Goal: Navigation & Orientation: Understand site structure

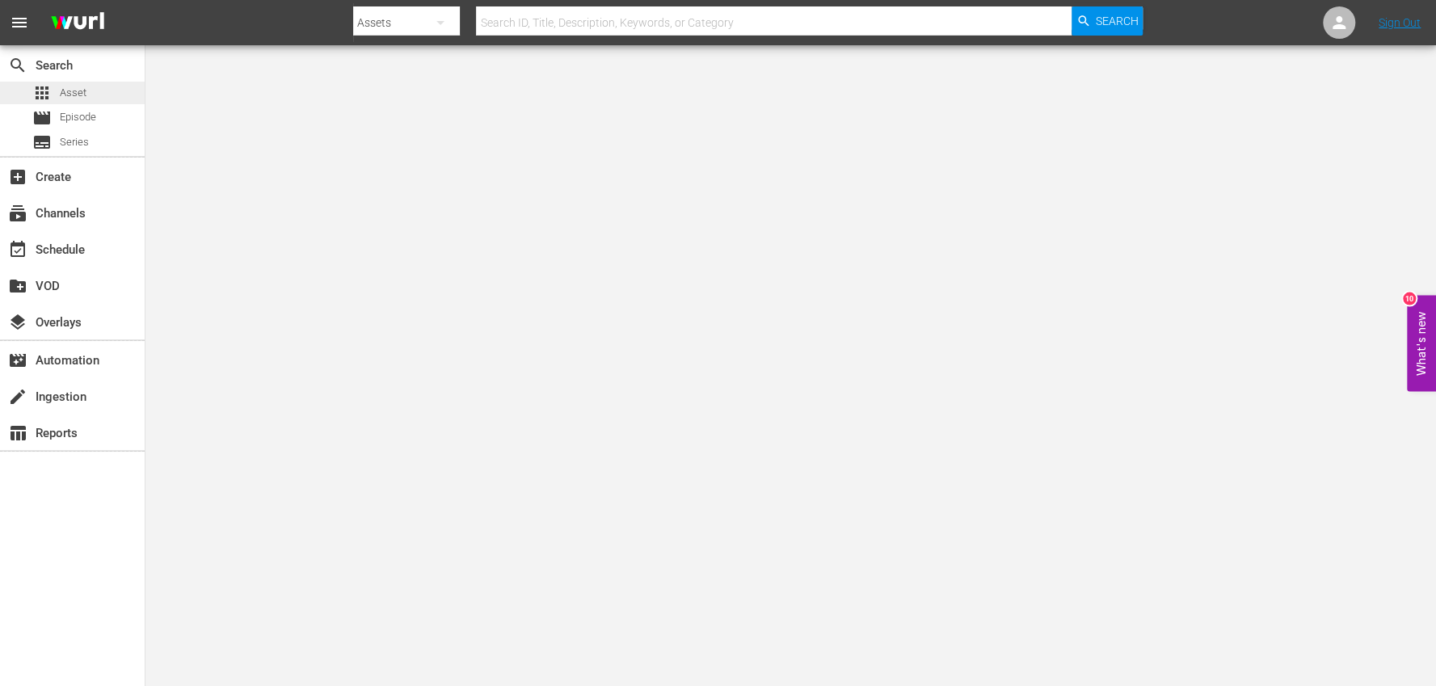
click at [80, 86] on span "Asset" at bounding box center [73, 93] width 27 height 16
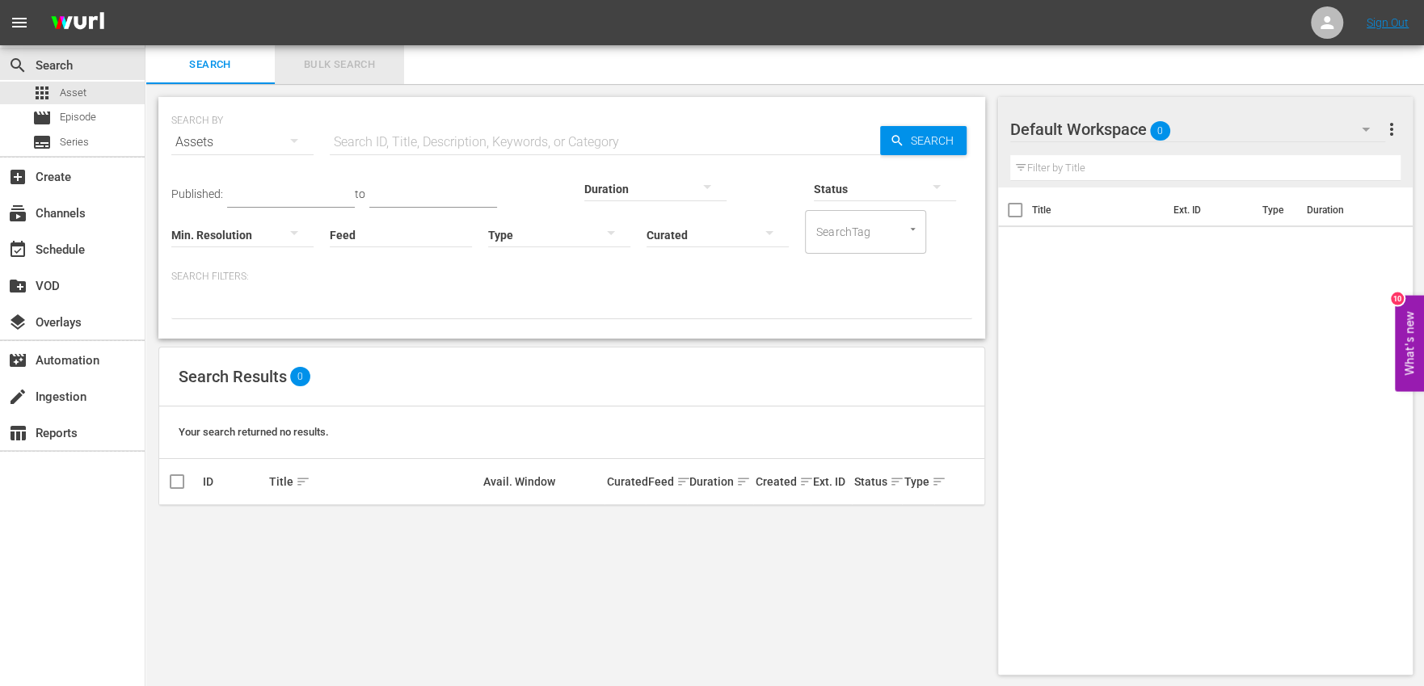
click at [337, 66] on span "Bulk Search" at bounding box center [339, 65] width 110 height 19
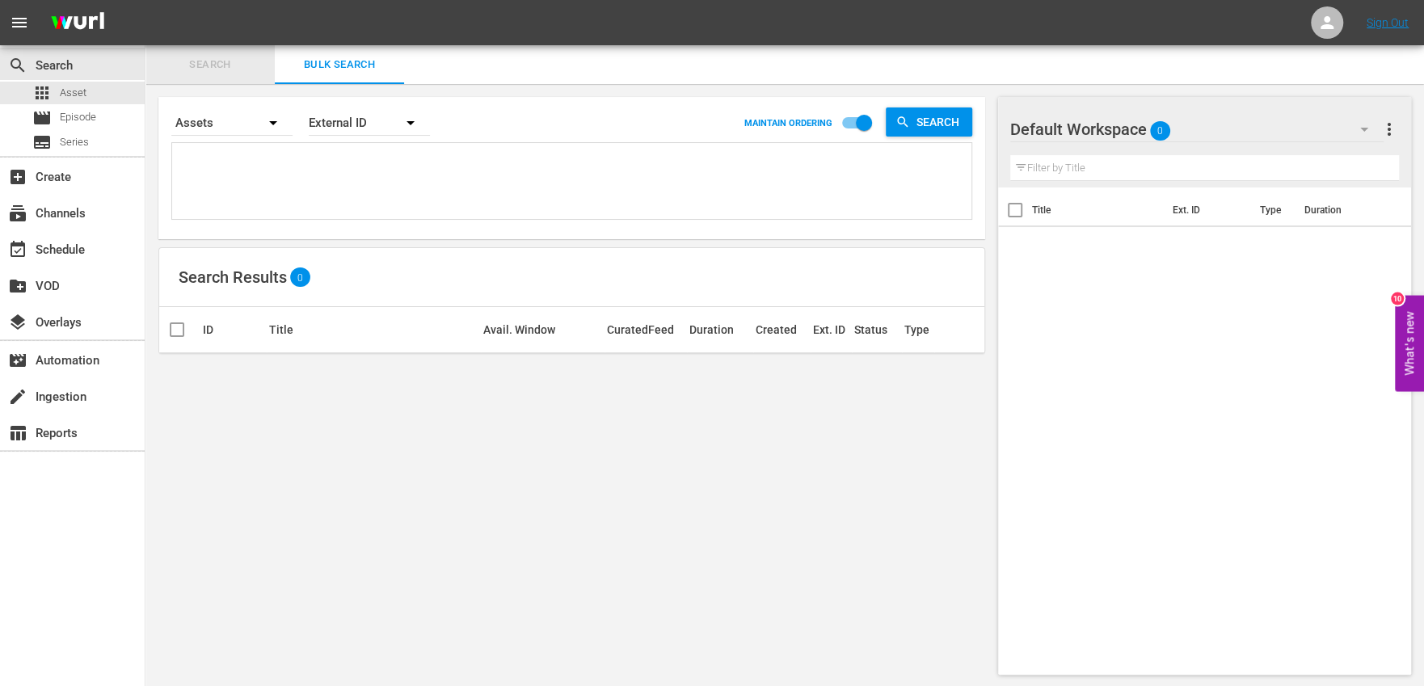
click at [207, 62] on span "Search" at bounding box center [210, 65] width 110 height 19
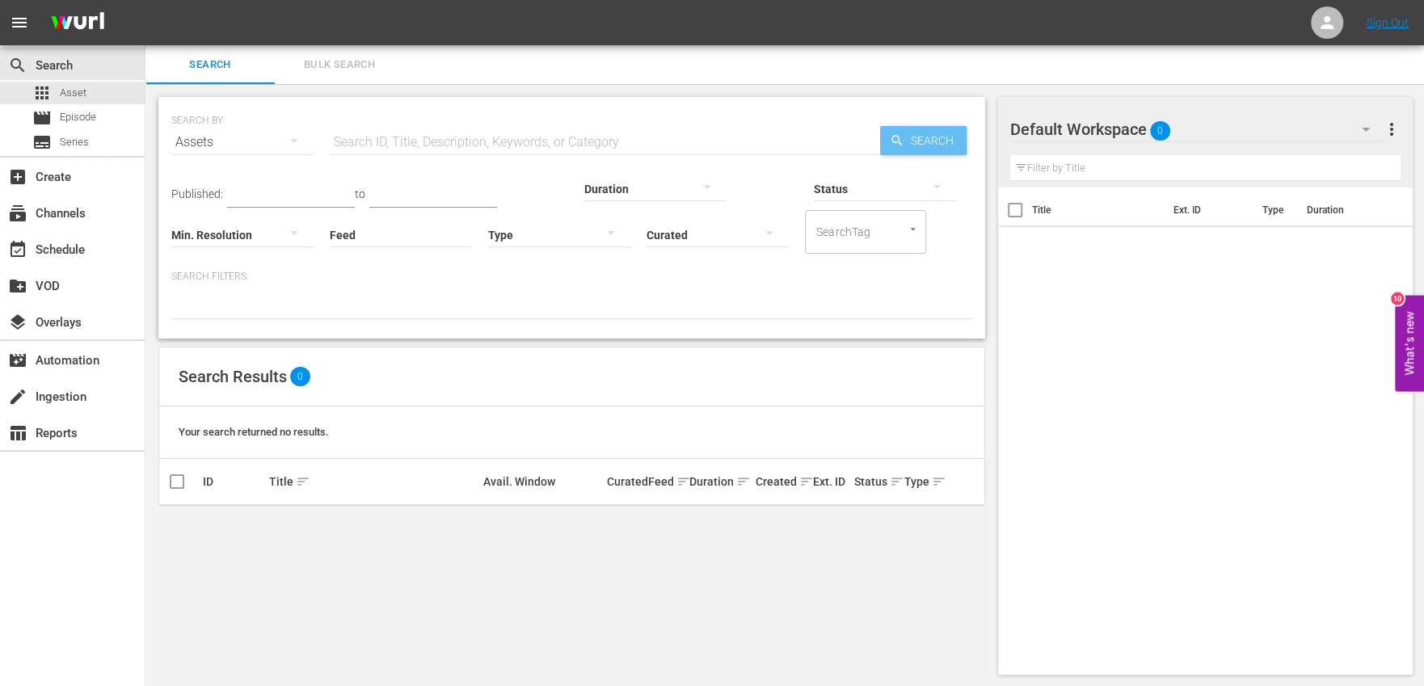
drag, startPoint x: 929, startPoint y: 141, endPoint x: 894, endPoint y: 163, distance: 41.0
click at [928, 141] on span "Search" at bounding box center [935, 140] width 62 height 29
click at [75, 113] on span "Episode" at bounding box center [78, 117] width 36 height 16
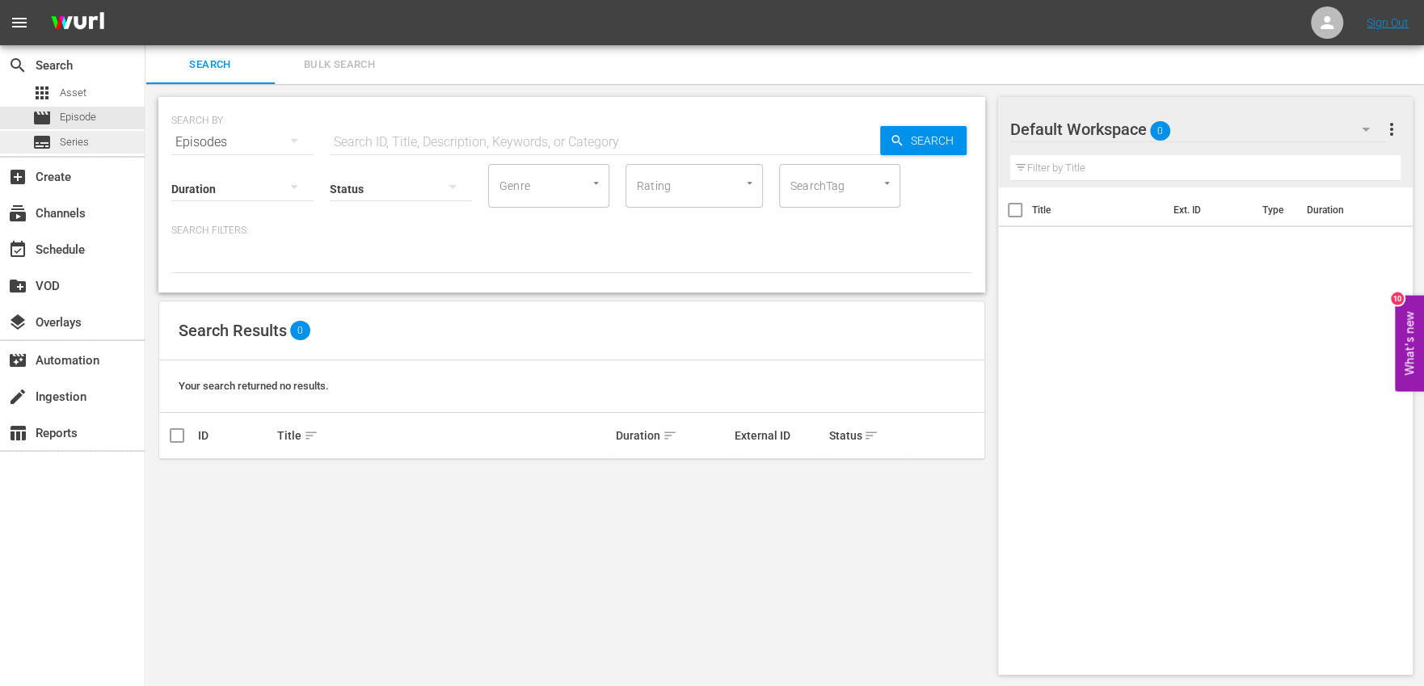
click at [83, 144] on span "Series" at bounding box center [74, 142] width 29 height 16
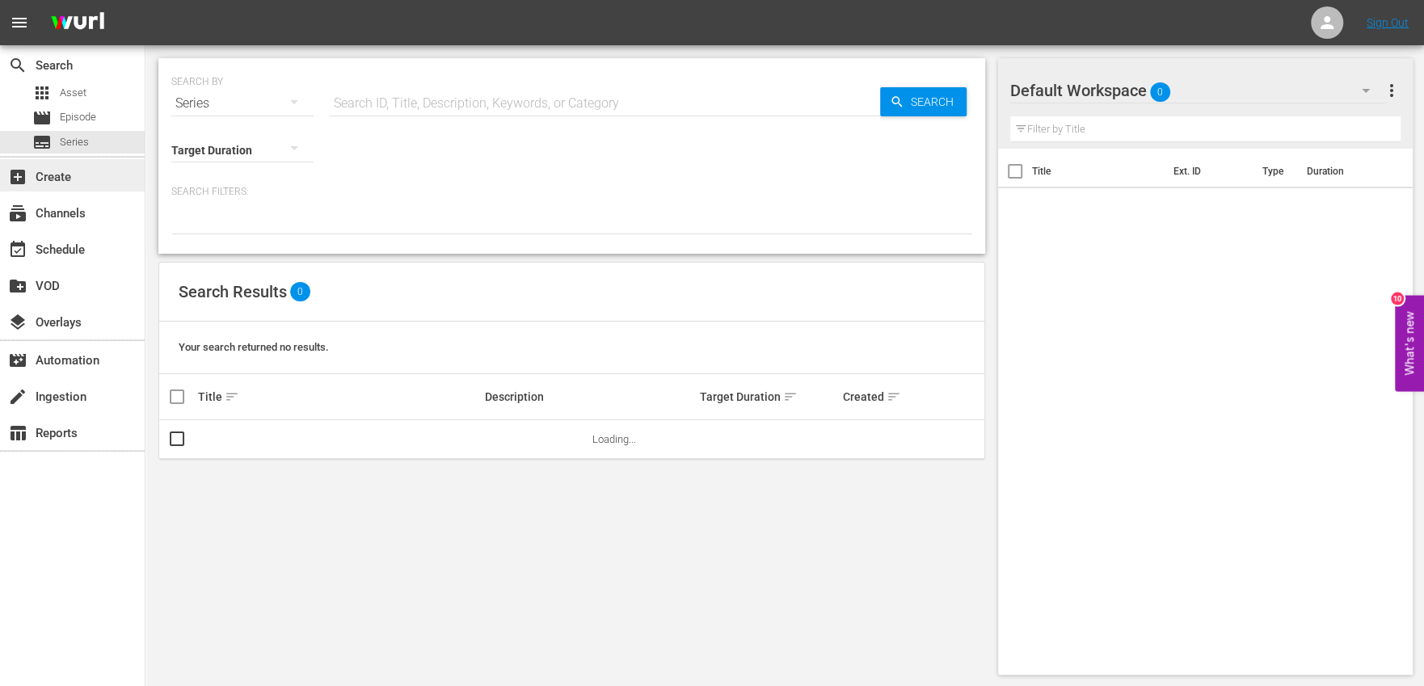
click at [67, 174] on div "add_box Create" at bounding box center [45, 174] width 90 height 15
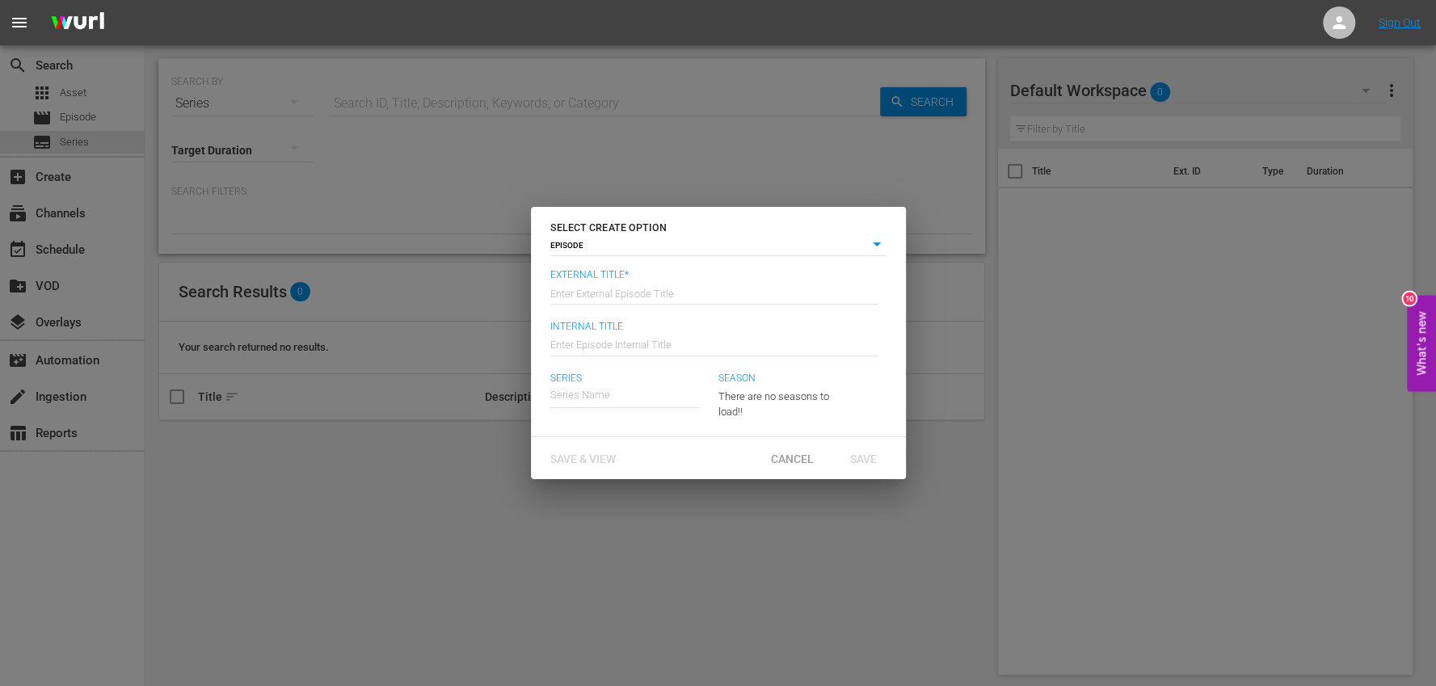
click at [447, 575] on div "SELECT CREATE OPTION EPISODE episode External Title* Enter External Episode Tit…" at bounding box center [718, 343] width 1436 height 686
drag, startPoint x: 535, startPoint y: 530, endPoint x: 527, endPoint y: 509, distance: 22.5
click at [533, 530] on div "SELECT CREATE OPTION EPISODE episode External Title* Enter External Episode Tit…" at bounding box center [718, 343] width 1436 height 686
click at [777, 455] on span "Cancel" at bounding box center [792, 458] width 69 height 13
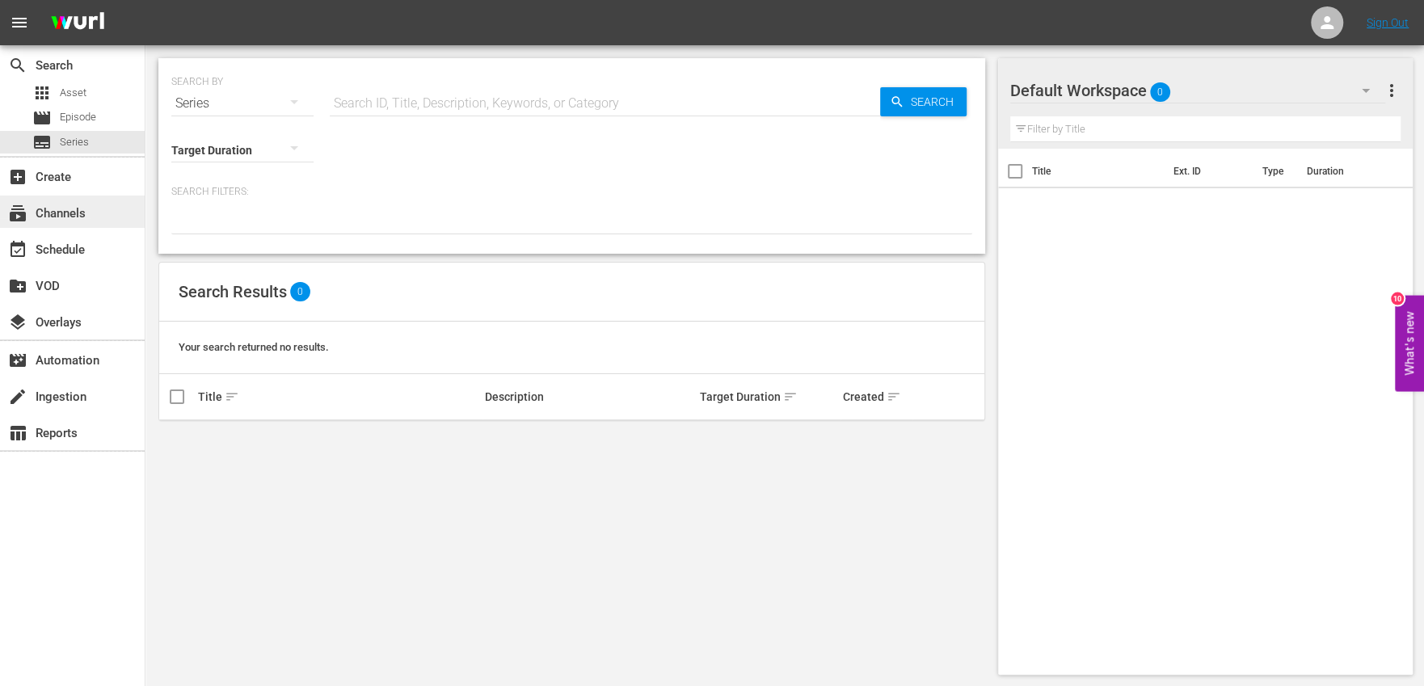
click at [57, 210] on div "subscriptions Channels" at bounding box center [45, 211] width 90 height 15
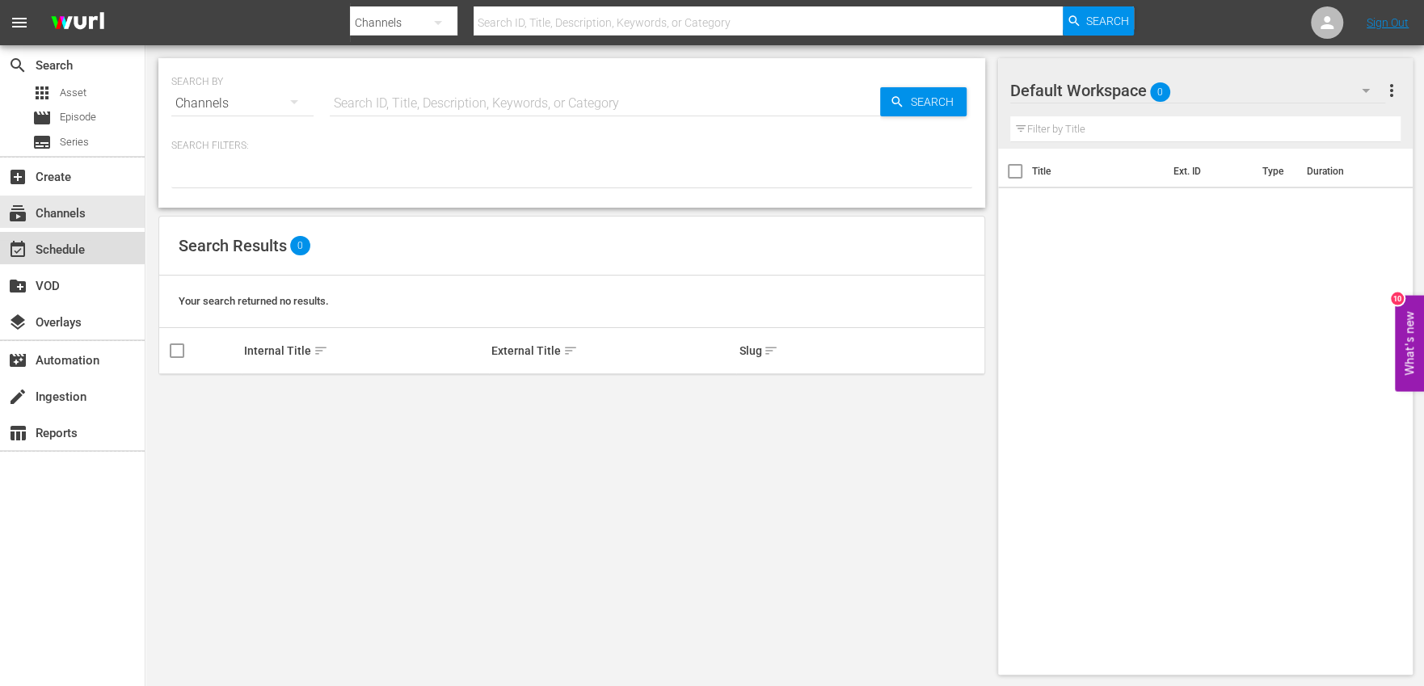
click at [56, 246] on div "event_available Schedule" at bounding box center [45, 247] width 90 height 15
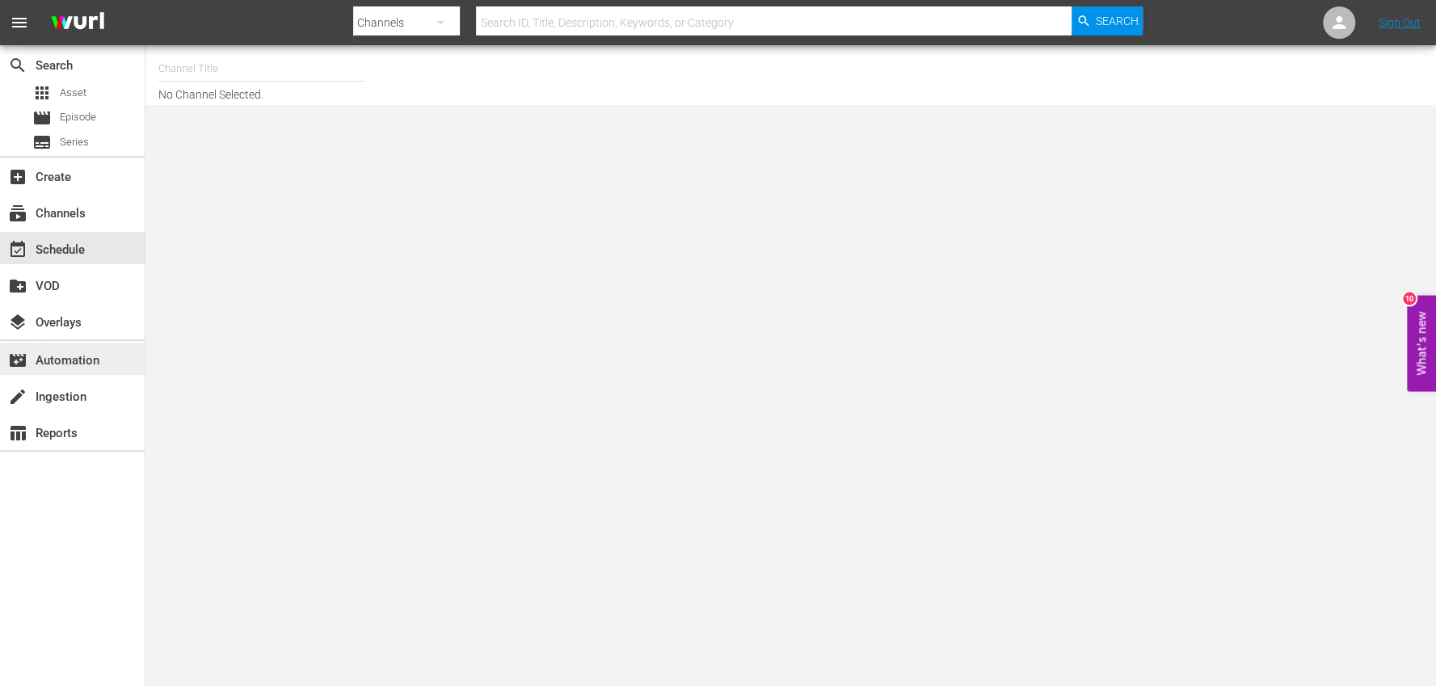
click at [83, 358] on div "movie_filter Automation" at bounding box center [45, 358] width 90 height 15
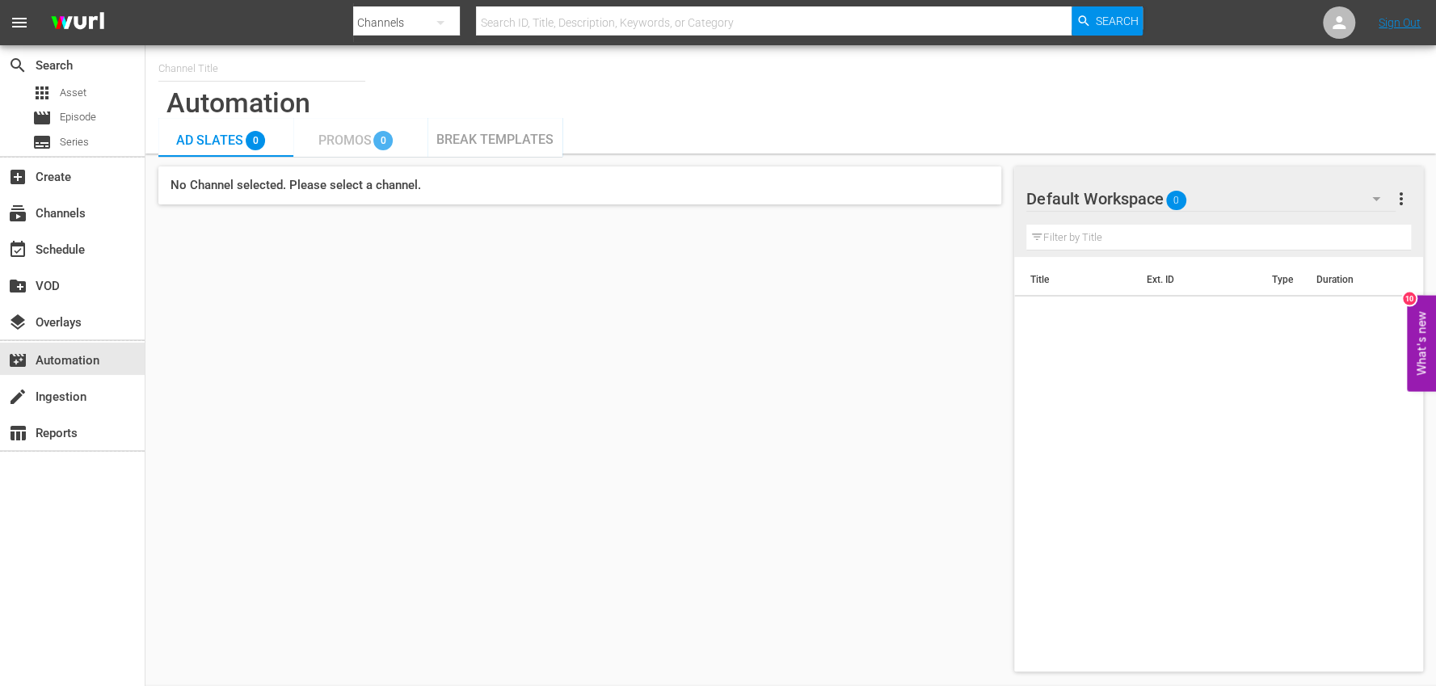
click at [360, 143] on span "Promos" at bounding box center [344, 140] width 53 height 15
click at [208, 145] on span "Ad Slates" at bounding box center [209, 140] width 67 height 15
click at [78, 399] on div "create Ingestion" at bounding box center [45, 394] width 90 height 15
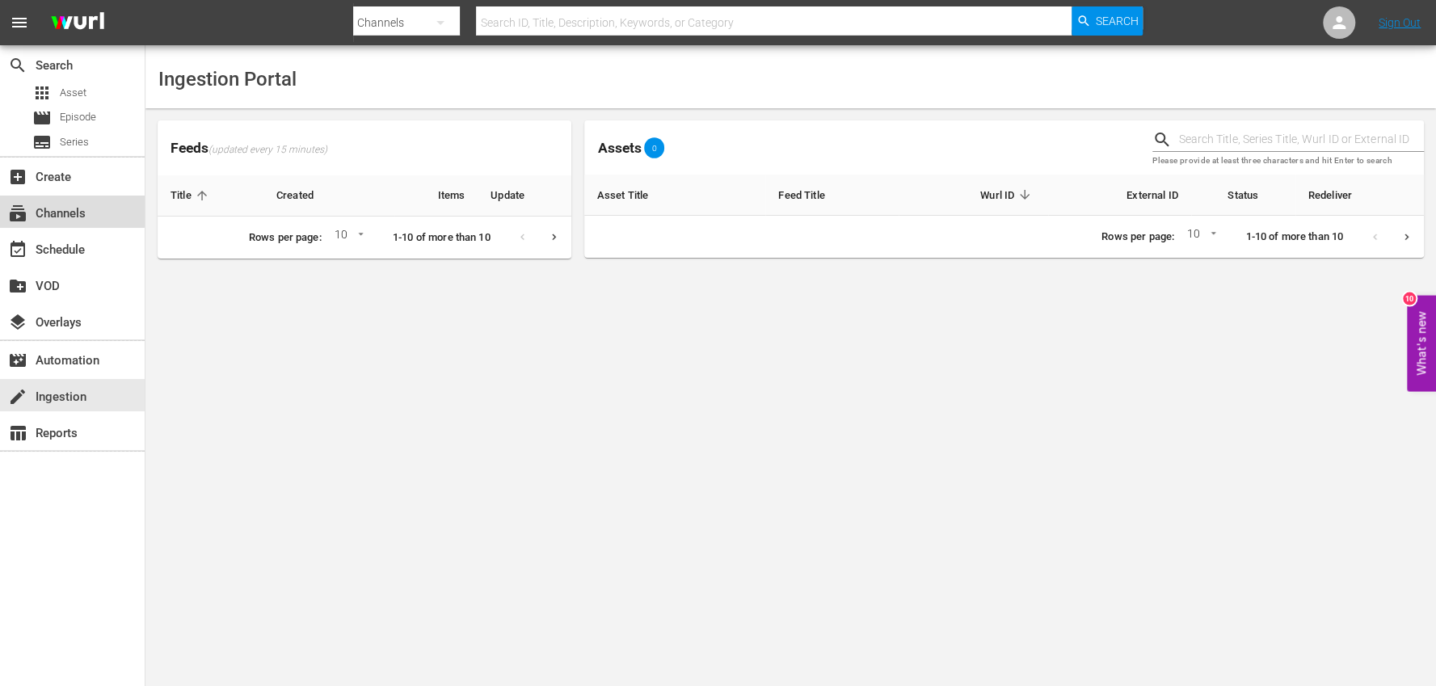
click at [69, 211] on div "subscriptions Channels" at bounding box center [45, 211] width 90 height 15
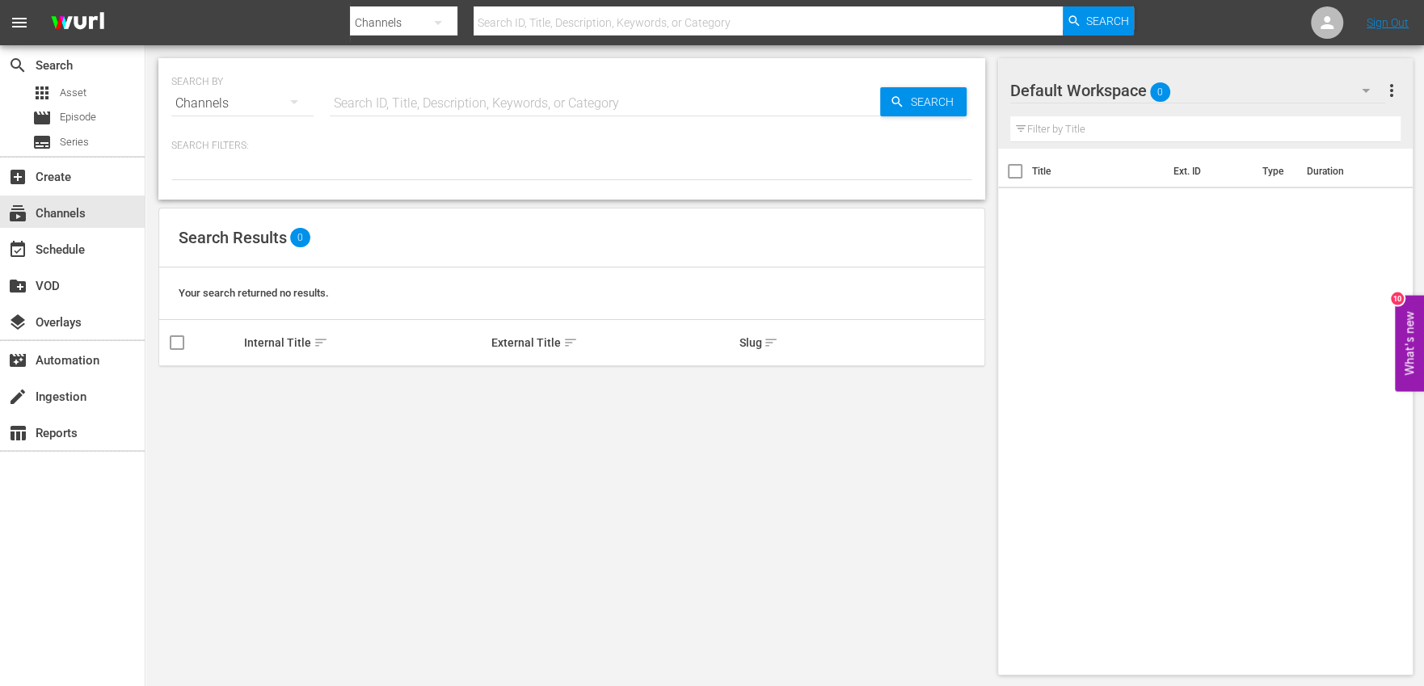
click at [1392, 88] on span "more_vert" at bounding box center [1390, 90] width 19 height 19
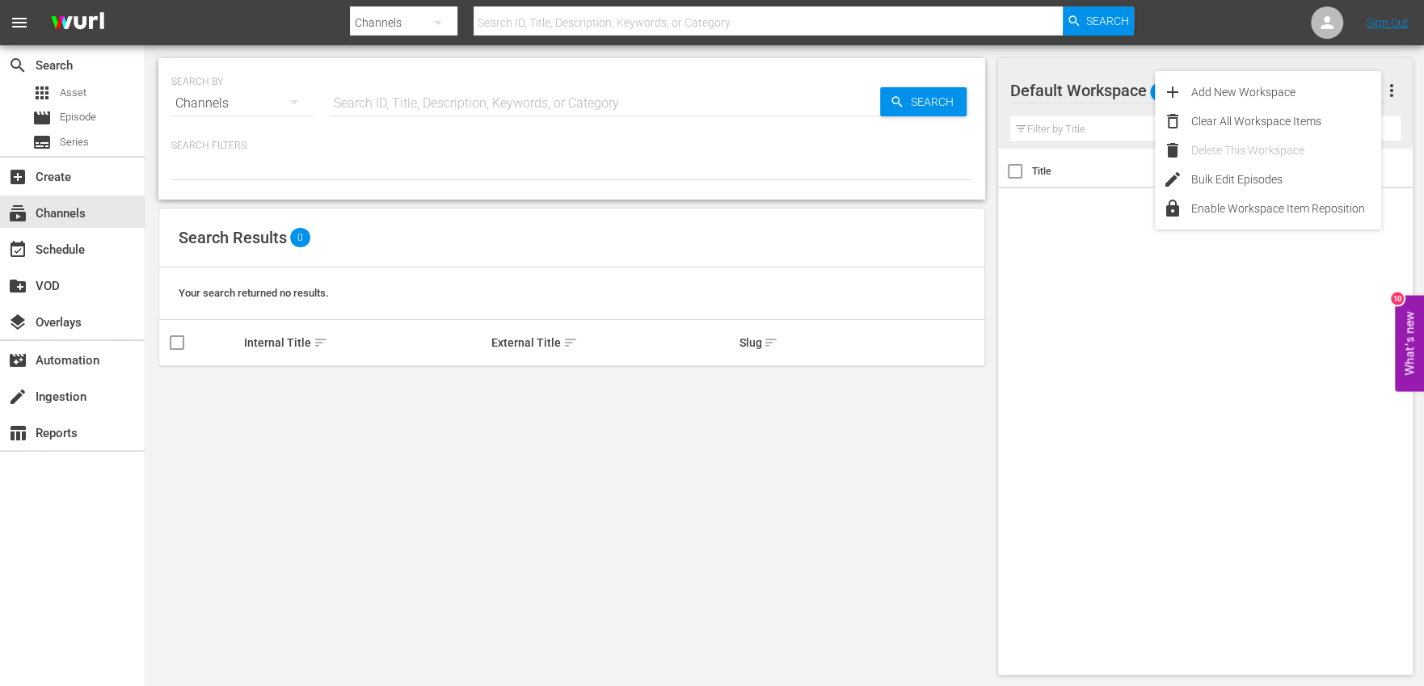
click at [464, 567] on div "SEARCH BY Search By Channels Search ID, Title, Description, Keywords, or Catego…" at bounding box center [571, 366] width 852 height 642
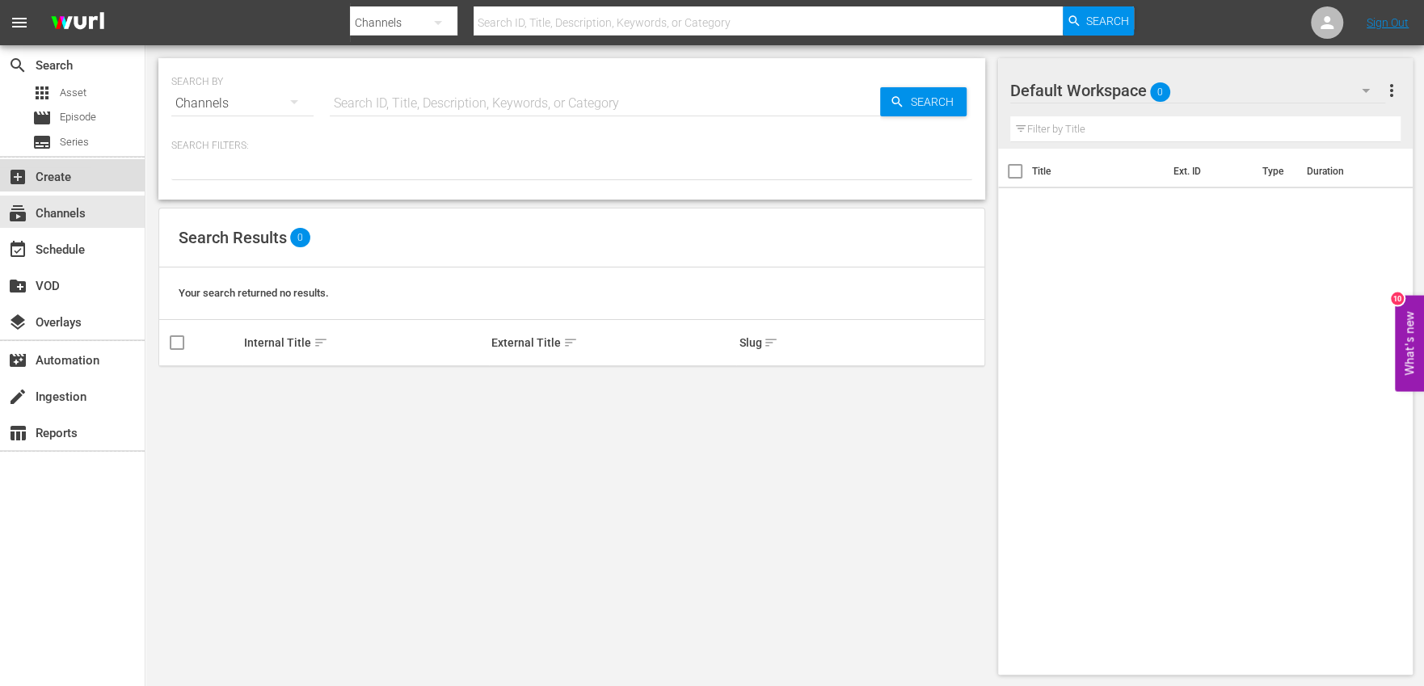
click at [40, 169] on div "add_box Create" at bounding box center [45, 174] width 90 height 15
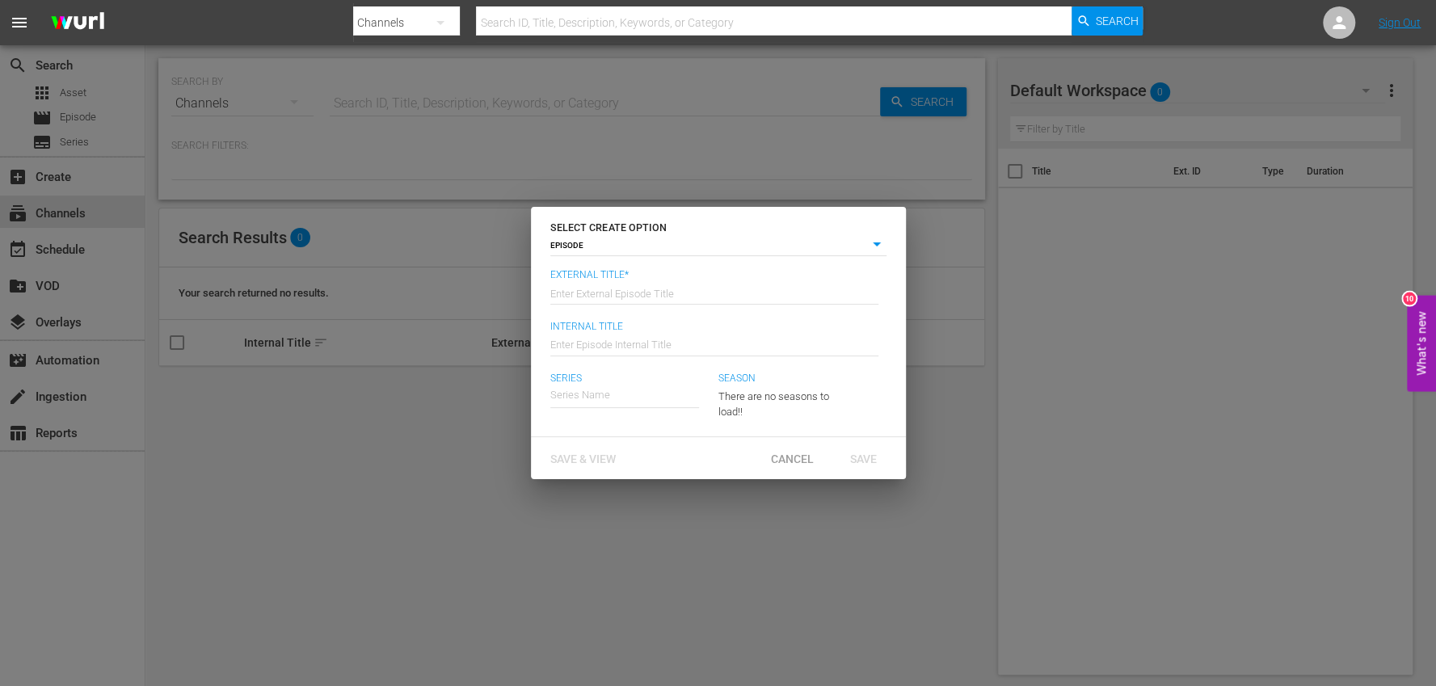
click at [874, 242] on body "menu Search By Channels Search ID, Title, Description, Keywords, or Category Se…" at bounding box center [718, 343] width 1436 height 686
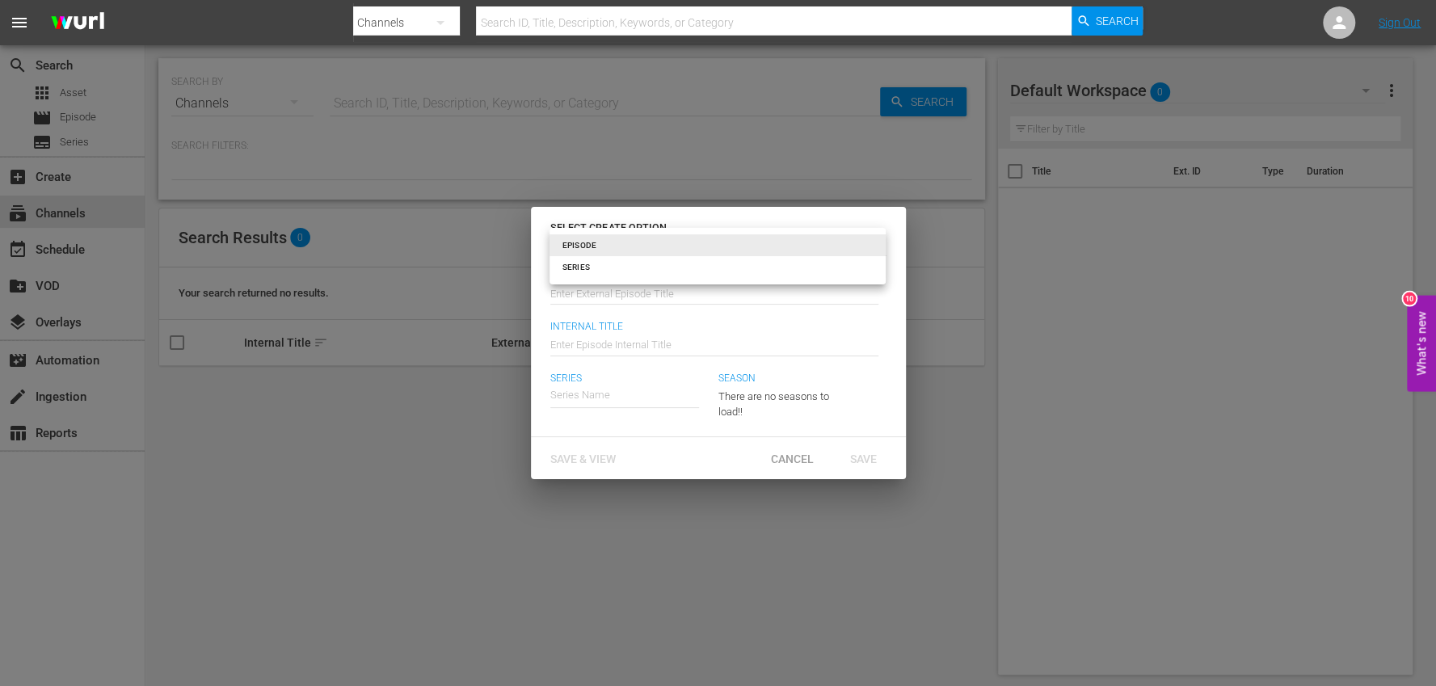
click at [323, 510] on div at bounding box center [718, 343] width 1436 height 686
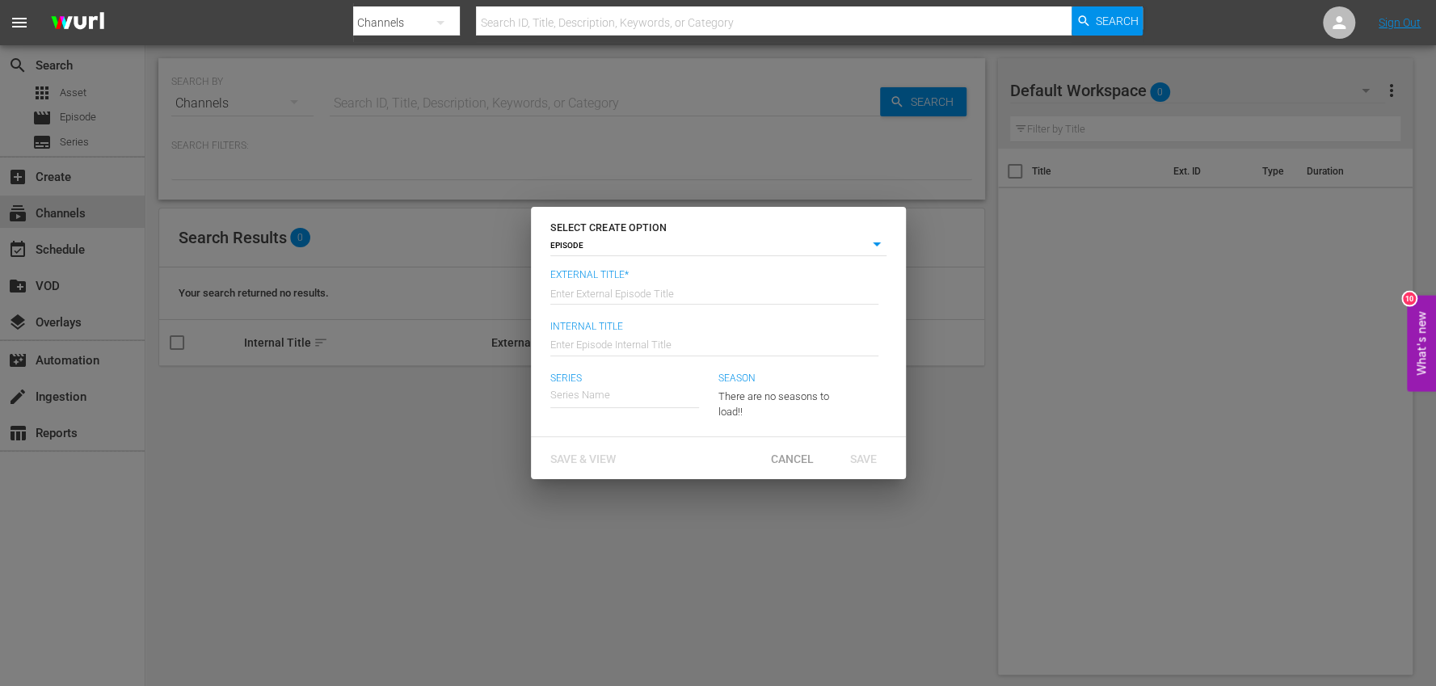
click at [330, 509] on div "SELECT CREATE OPTION EPISODE episode External Title* Enter External Episode Tit…" at bounding box center [718, 343] width 1436 height 686
click at [788, 463] on span "Cancel" at bounding box center [792, 458] width 69 height 13
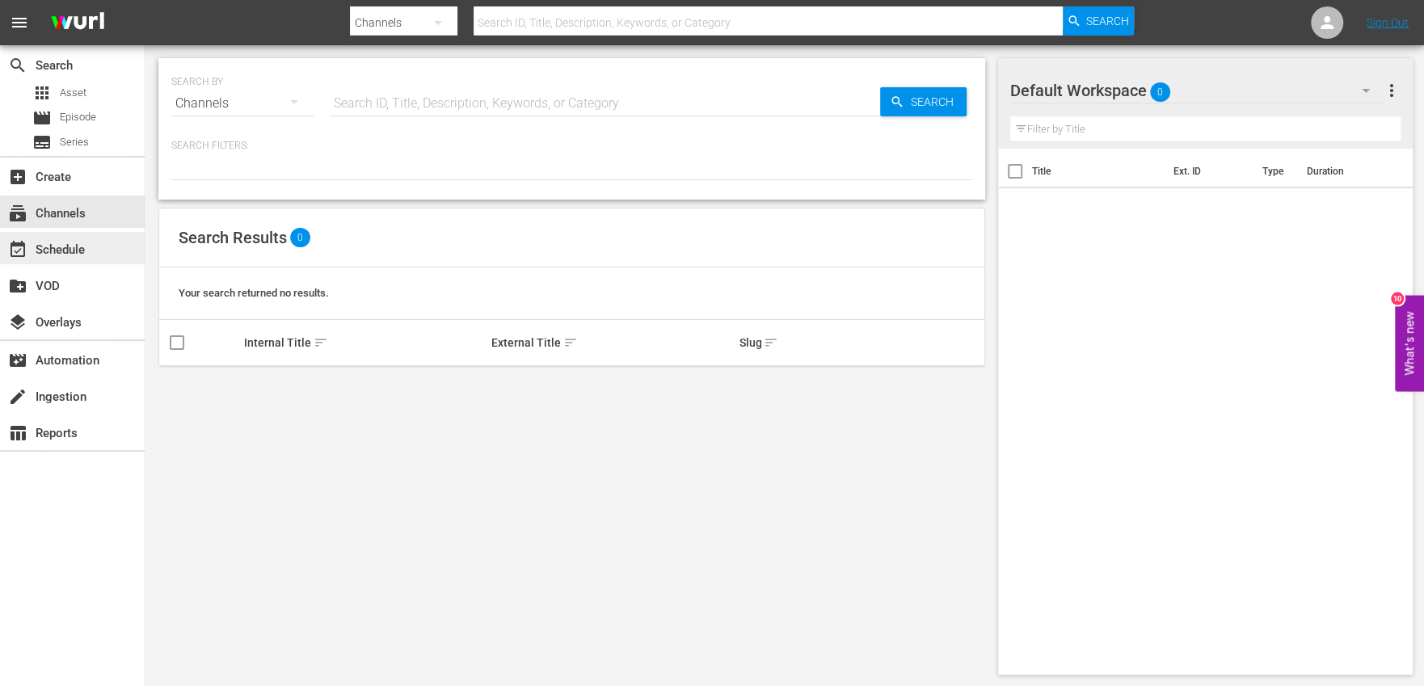
click at [65, 251] on div "event_available Schedule" at bounding box center [45, 247] width 90 height 15
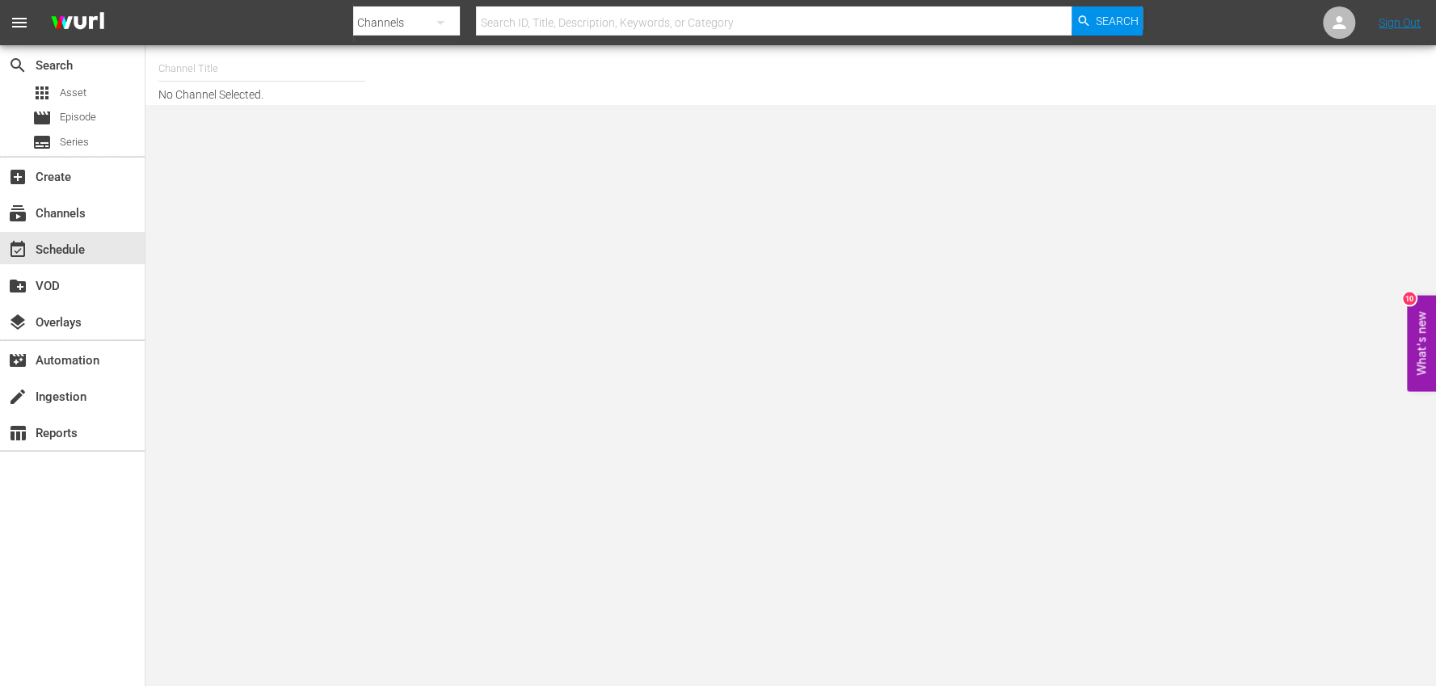
click at [15, 27] on span "menu" at bounding box center [19, 22] width 19 height 19
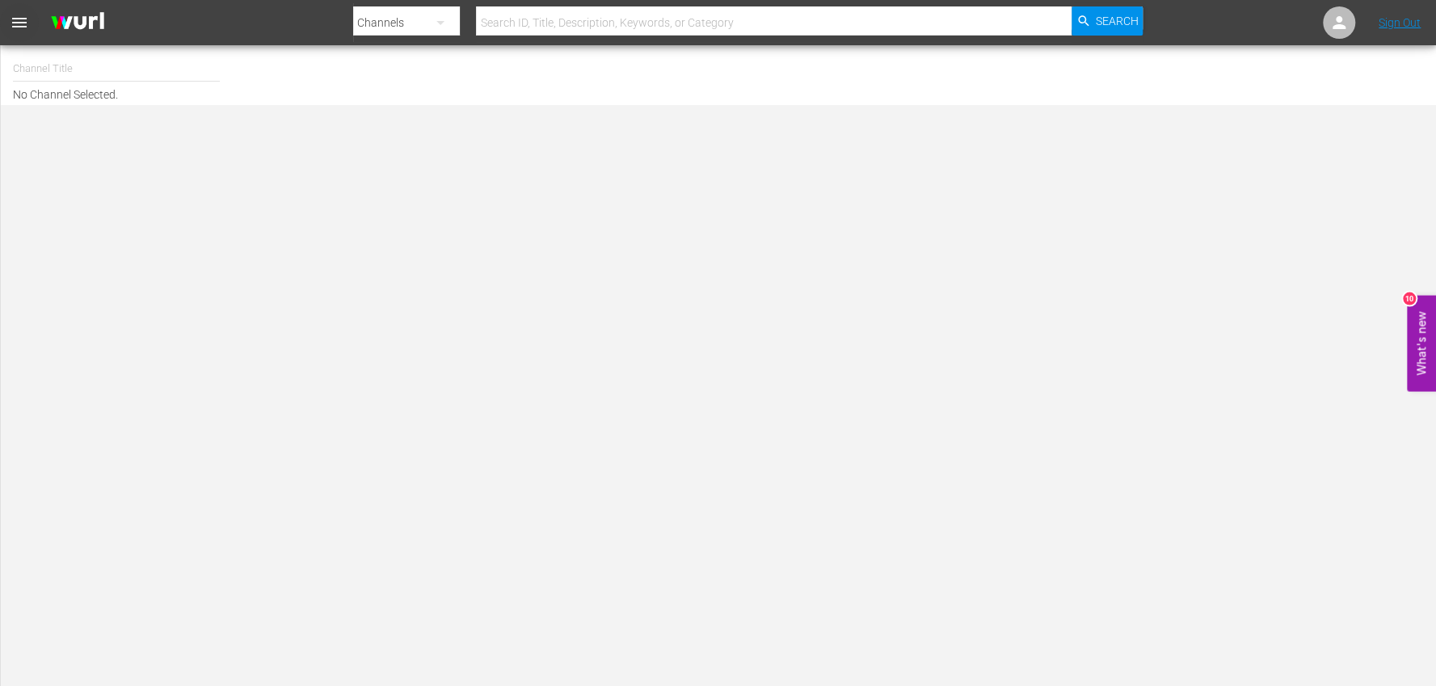
click at [15, 27] on span "menu" at bounding box center [19, 22] width 19 height 19
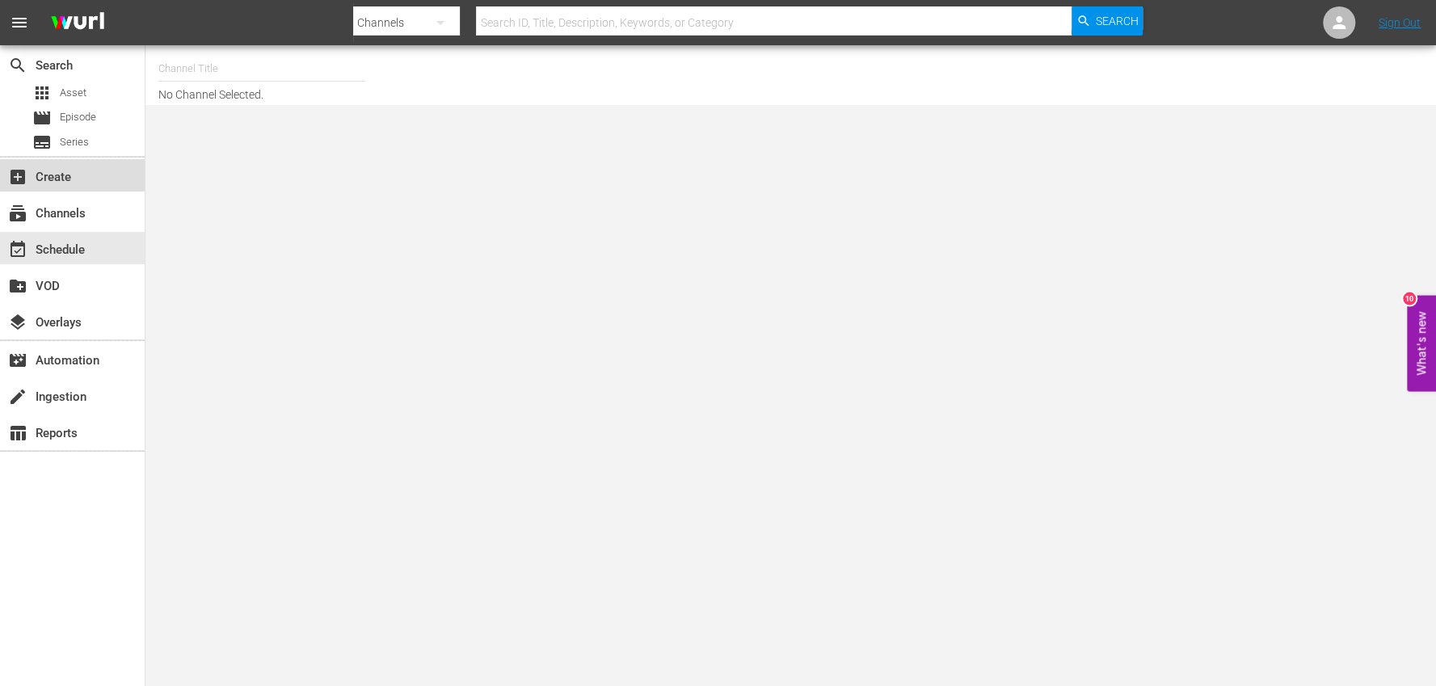
click at [60, 182] on div "add_box Create" at bounding box center [45, 174] width 90 height 15
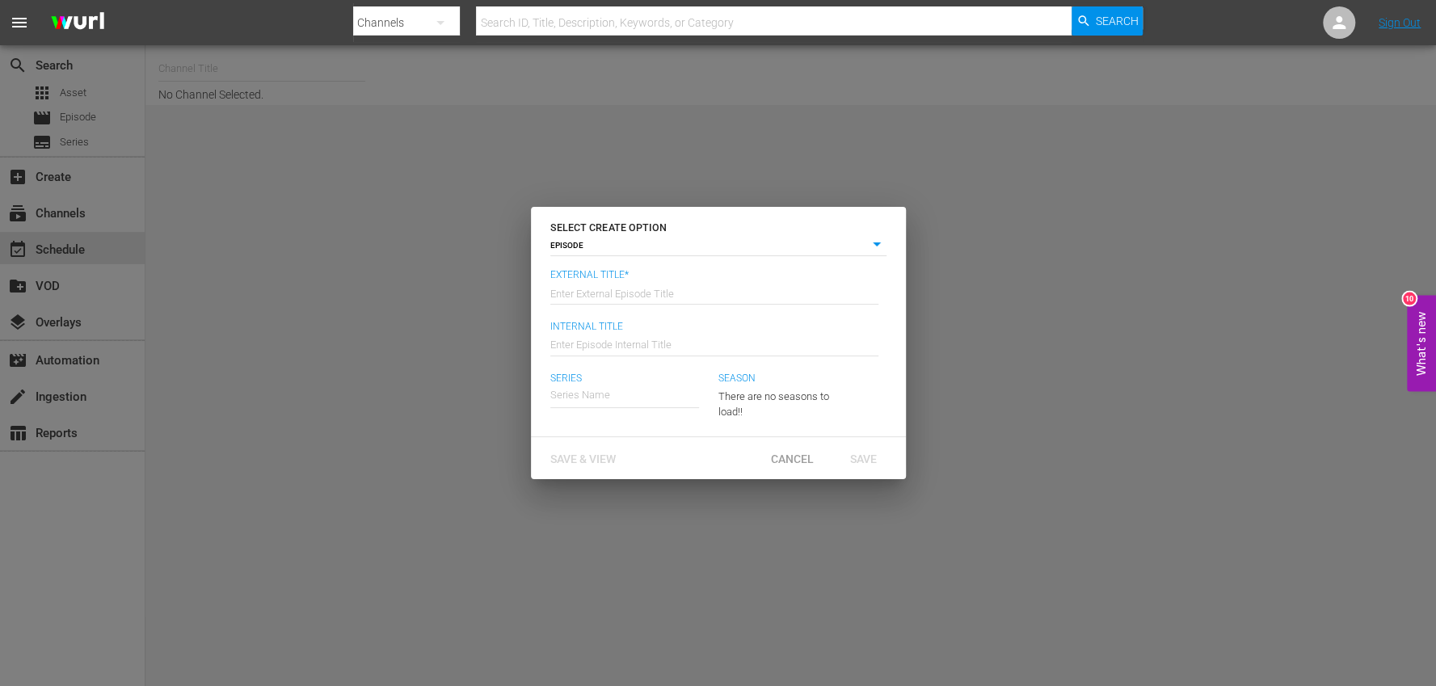
click at [628, 246] on body "menu Search By Channels Search ID, Title, Description, Keywords, or Category Se…" at bounding box center [718, 343] width 1436 height 686
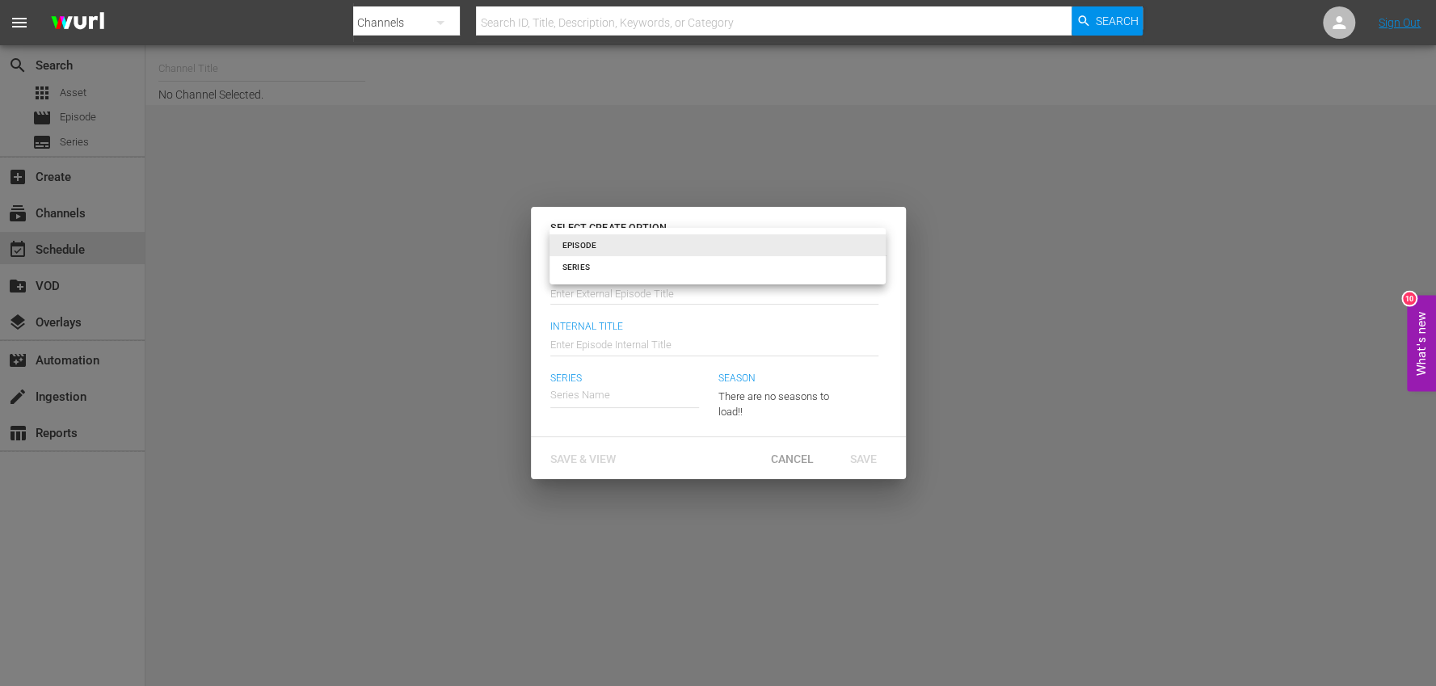
click at [402, 410] on div at bounding box center [718, 343] width 1436 height 686
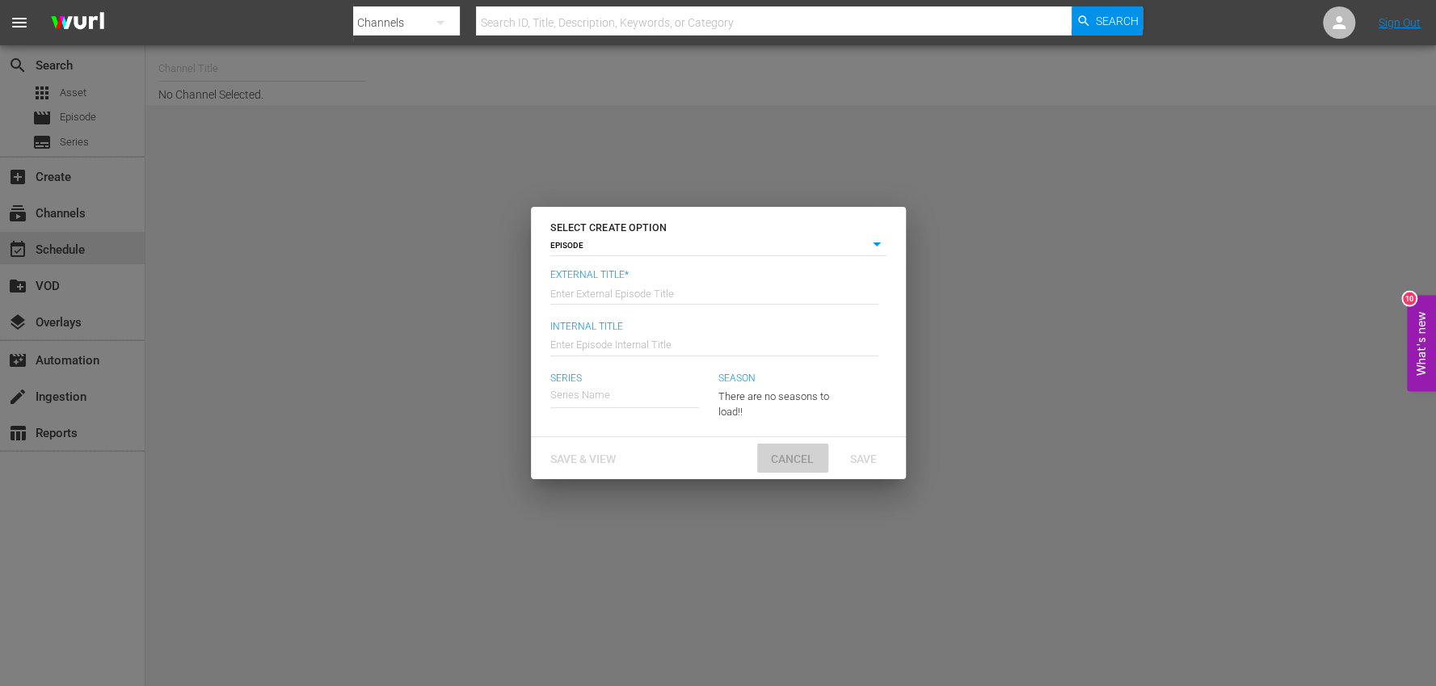
click at [819, 458] on span "Cancel" at bounding box center [792, 458] width 69 height 13
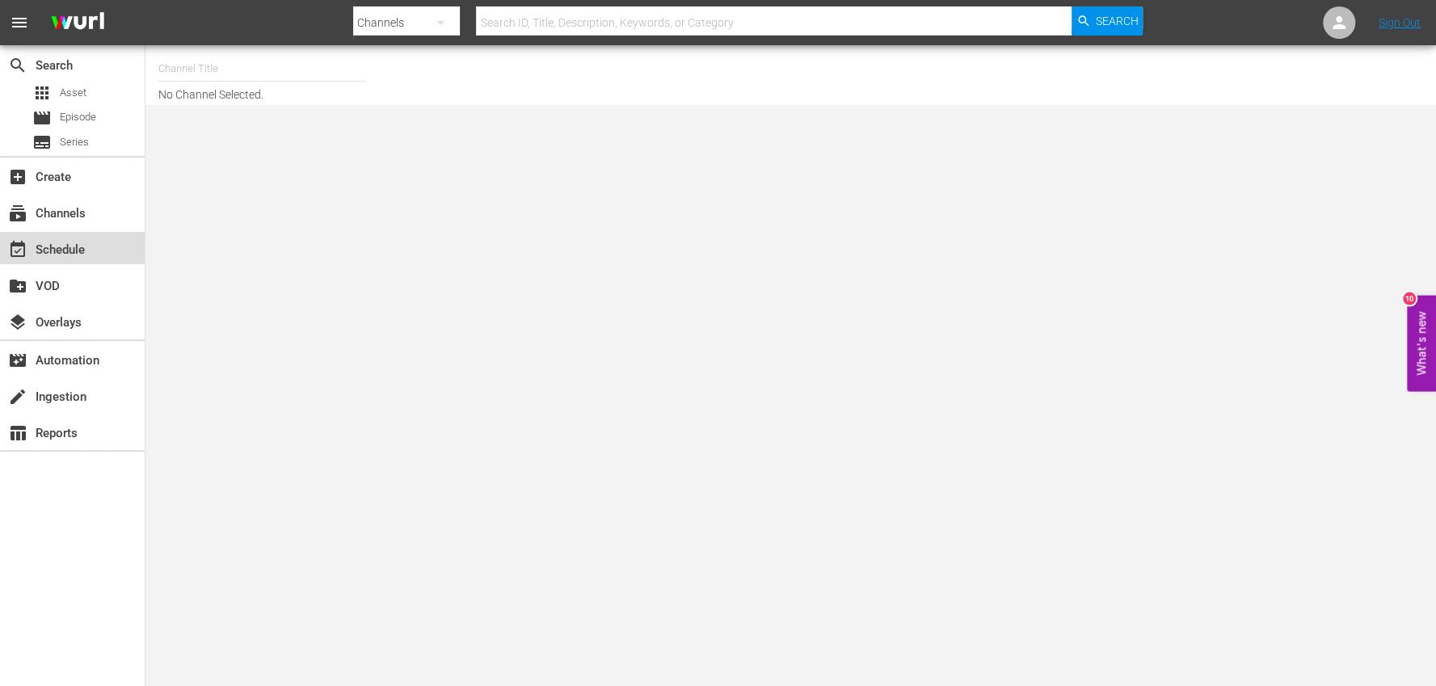
click at [74, 245] on div "event_available Schedule" at bounding box center [45, 247] width 90 height 15
click at [65, 89] on span "Asset" at bounding box center [73, 93] width 27 height 16
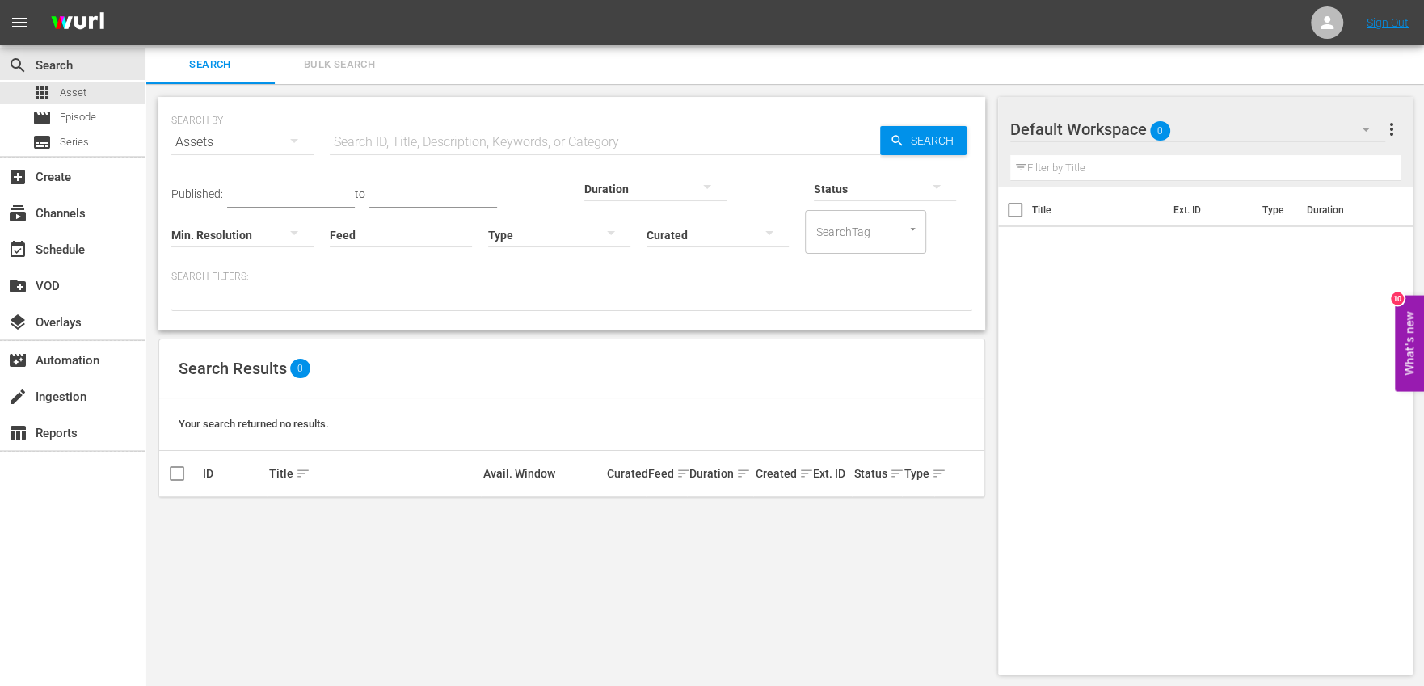
scroll to position [2, 0]
click at [1410, 363] on button "What's new 10" at bounding box center [1409, 343] width 29 height 96
click at [65, 320] on div "layers Overlays" at bounding box center [45, 320] width 90 height 15
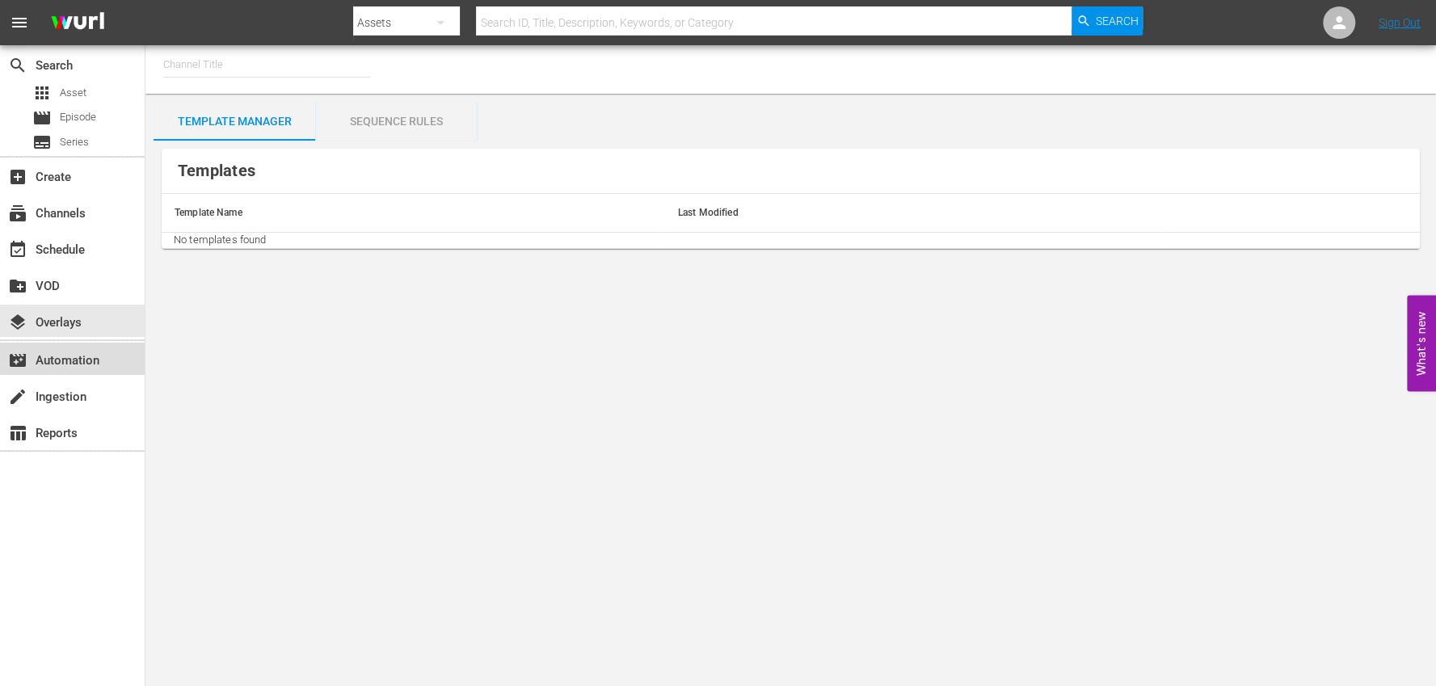
click at [69, 356] on div "movie_filter Automation" at bounding box center [45, 358] width 90 height 15
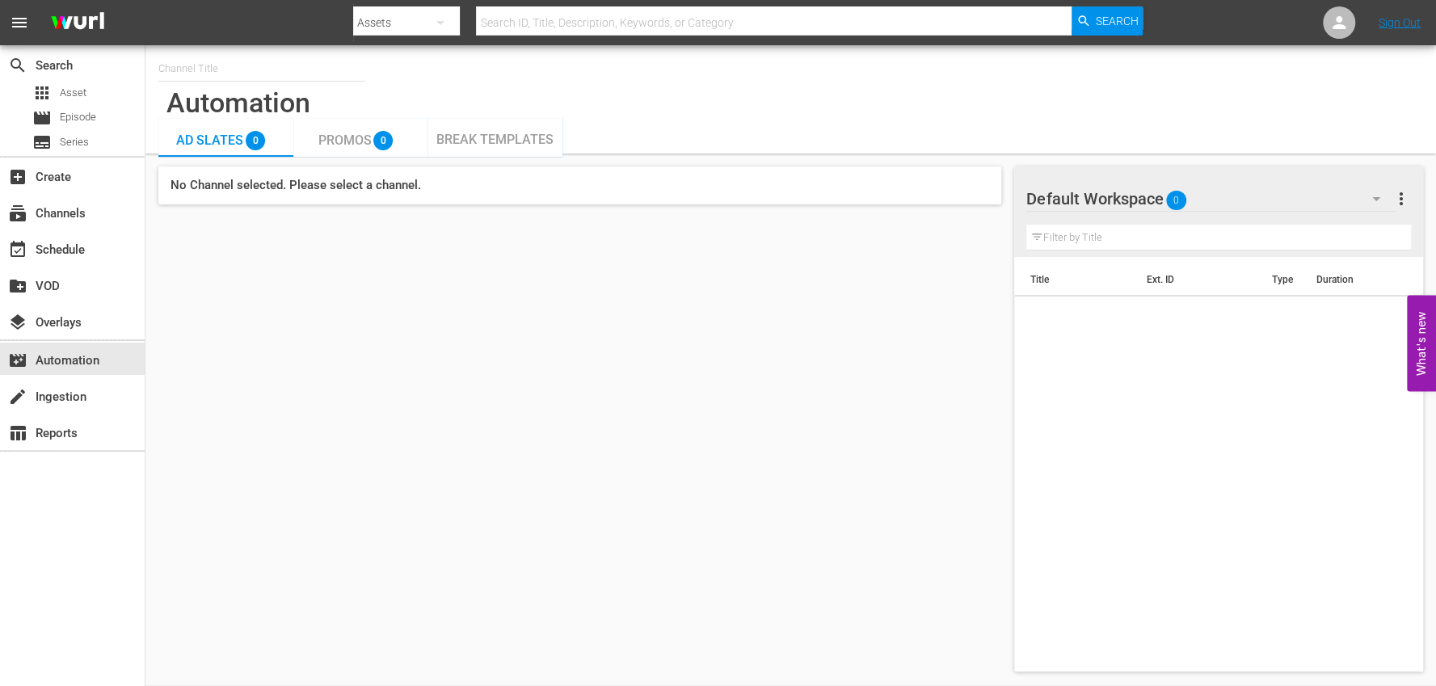
click at [927, 185] on h5 "No Channel selected. Please select a channel." at bounding box center [579, 185] width 843 height 38
click at [349, 133] on span "Promos" at bounding box center [344, 140] width 53 height 15
click at [520, 140] on span "Break Templates" at bounding box center [494, 139] width 117 height 15
click at [176, 134] on span "Ad Slates" at bounding box center [209, 140] width 67 height 15
click at [1346, 30] on icon at bounding box center [1338, 22] width 19 height 19
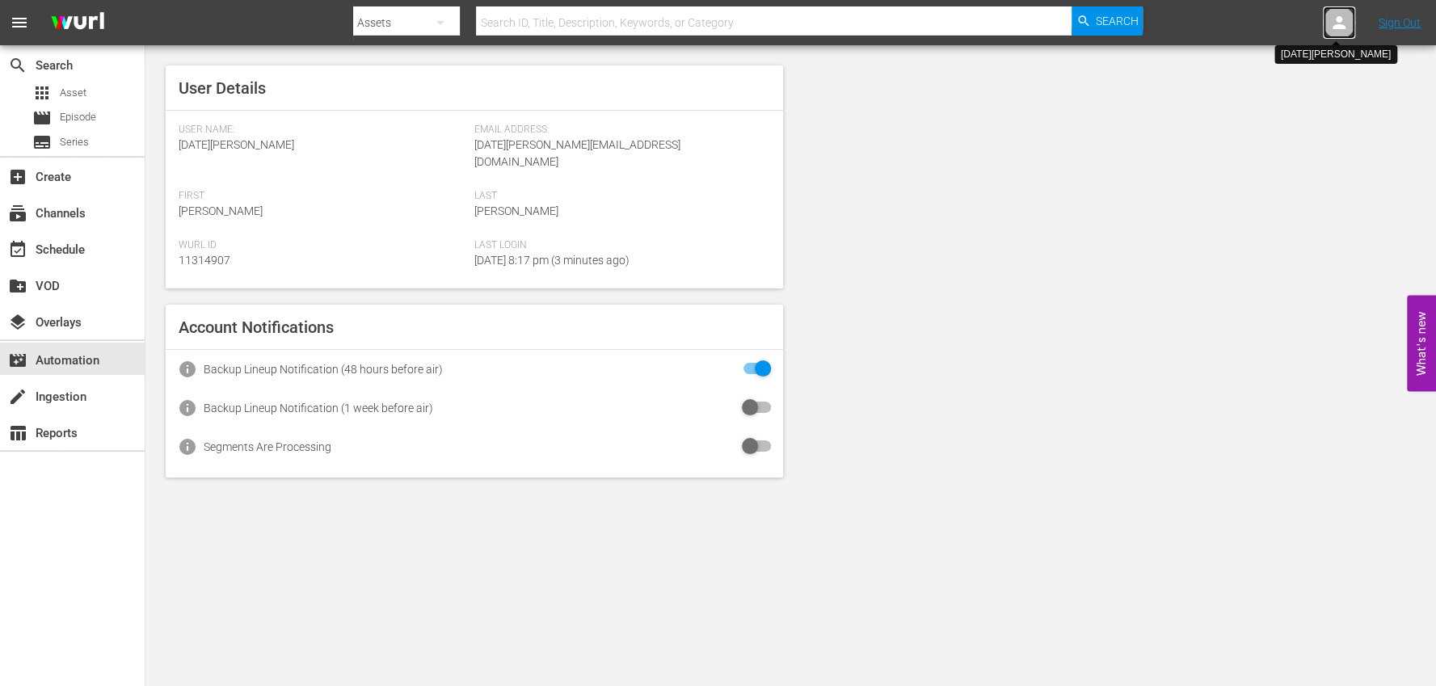
click at [1342, 25] on icon at bounding box center [1338, 22] width 13 height 13
drag, startPoint x: 1405, startPoint y: 27, endPoint x: 1014, endPoint y: 95, distance: 397.0
click at [1404, 27] on link "Sign Out" at bounding box center [1399, 22] width 42 height 13
